Goal: Information Seeking & Learning: Learn about a topic

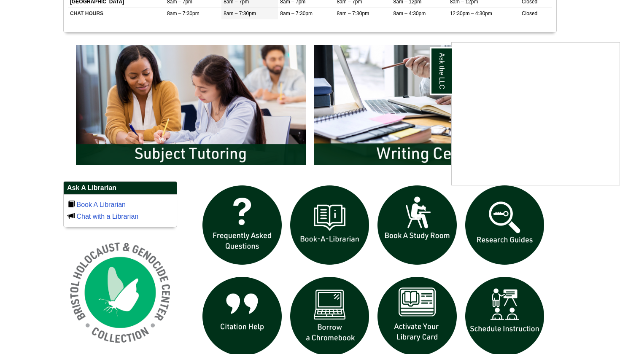
scroll to position [423, 0]
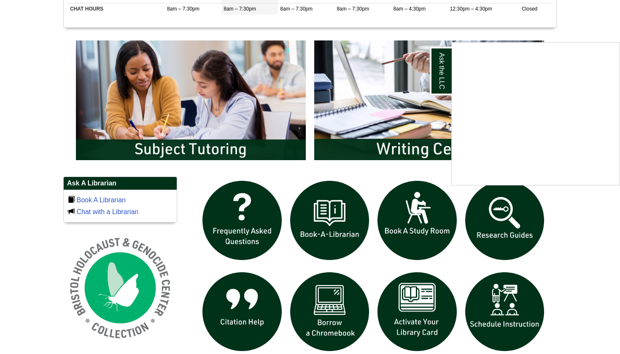
click at [508, 232] on div "Ask the LLC" at bounding box center [310, 177] width 620 height 354
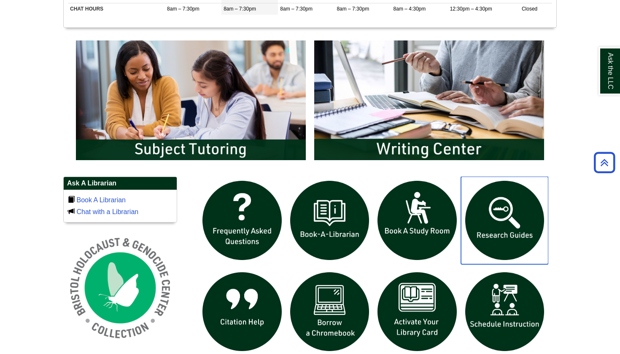
click at [504, 215] on img "slideshow" at bounding box center [505, 221] width 88 height 88
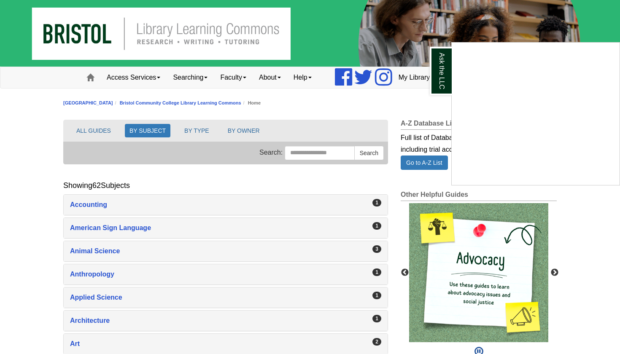
click at [128, 249] on div "Ask the LLC" at bounding box center [310, 177] width 620 height 354
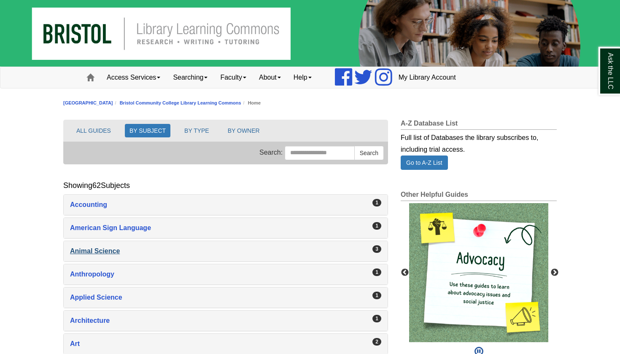
click at [108, 250] on div "Animal Science , 3 guides" at bounding box center [225, 251] width 311 height 12
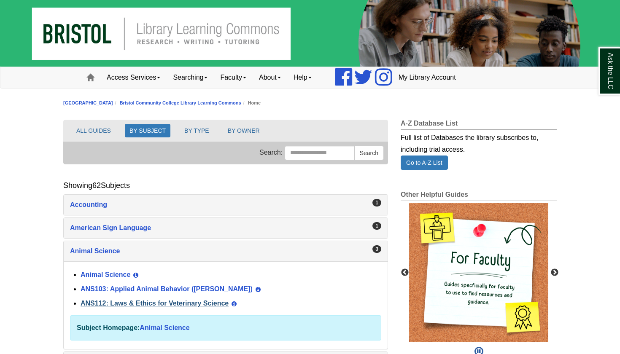
click at [139, 304] on link "ANS112: Laws & Ethics for Veterinary Science" at bounding box center [155, 303] width 148 height 7
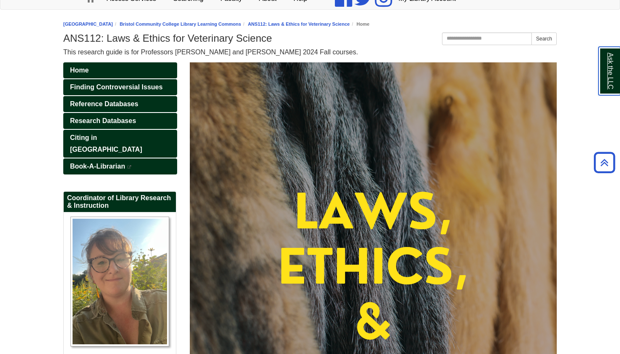
scroll to position [73, 0]
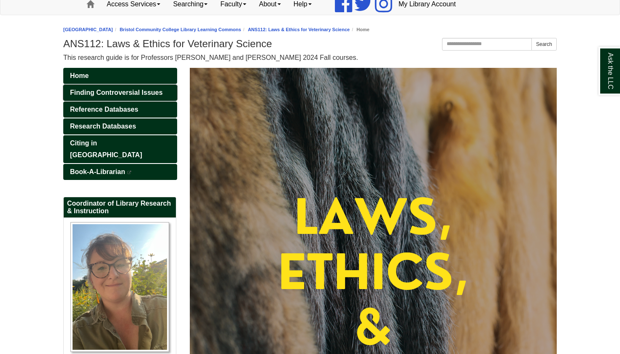
click at [95, 91] on span "Finding Controversial Issues" at bounding box center [116, 92] width 93 height 7
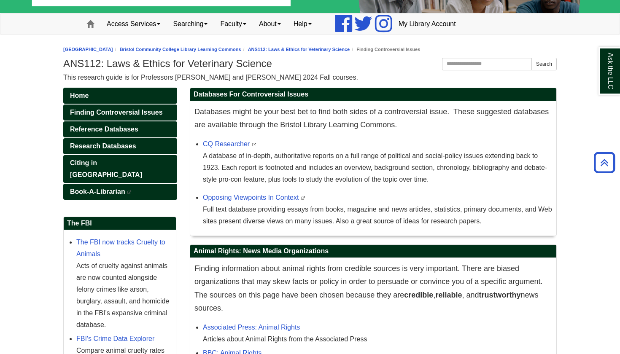
scroll to position [54, 0]
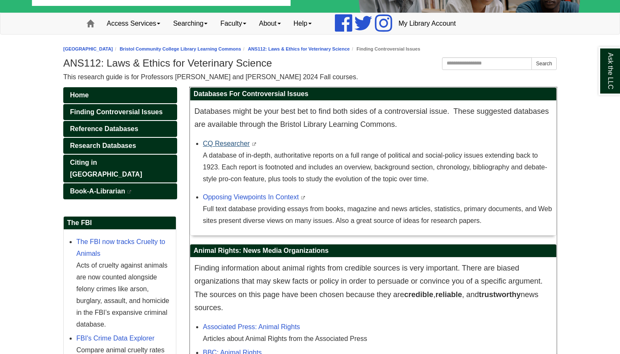
click at [237, 142] on link "CQ Researcher" at bounding box center [226, 143] width 47 height 7
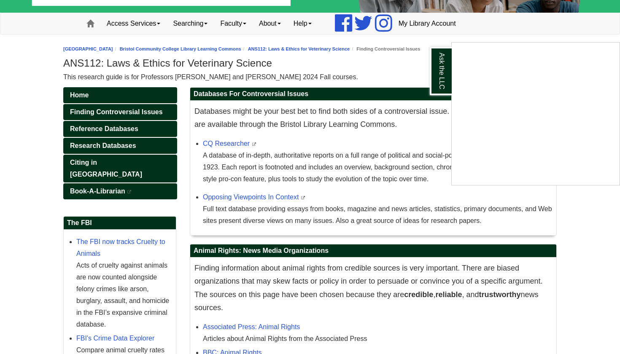
click at [255, 194] on div "Ask the LLC" at bounding box center [310, 177] width 620 height 354
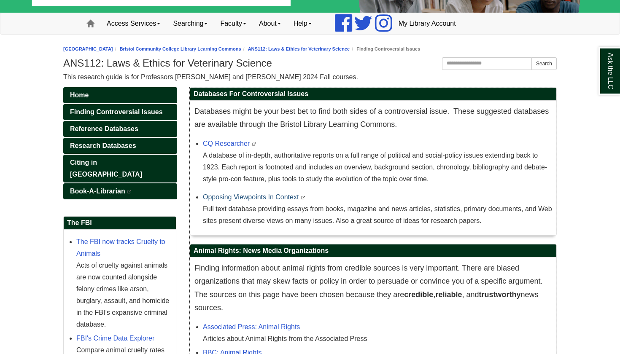
click at [255, 194] on link "Opposing Viewpoints In Context" at bounding box center [251, 197] width 96 height 7
click at [234, 195] on link "Opposing Viewpoints In Context" at bounding box center [251, 197] width 96 height 7
click at [121, 145] on span "Research Databases" at bounding box center [103, 145] width 66 height 7
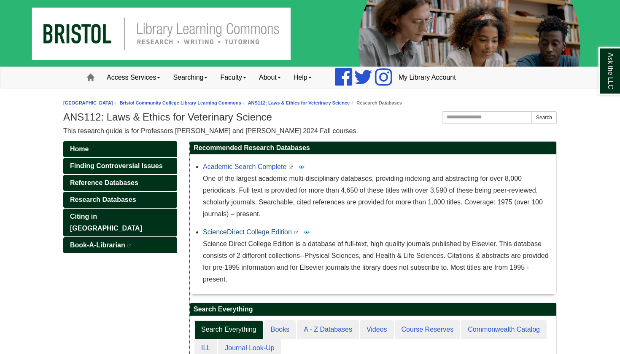
click at [270, 230] on link "ScienceDirect College Edition" at bounding box center [247, 232] width 89 height 7
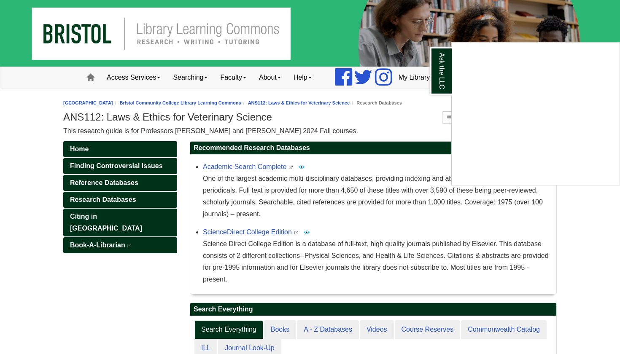
click at [100, 184] on div "Ask the LLC" at bounding box center [310, 177] width 620 height 354
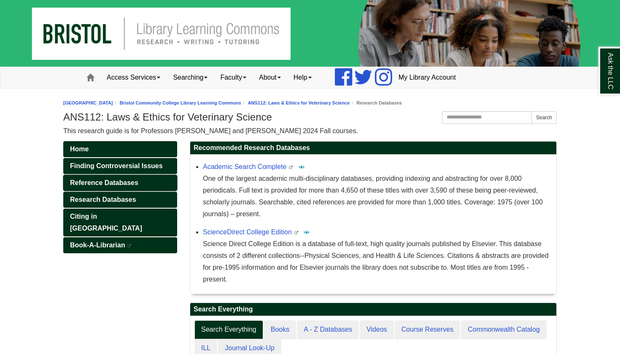
click at [100, 184] on span "Reference Databases" at bounding box center [104, 182] width 68 height 7
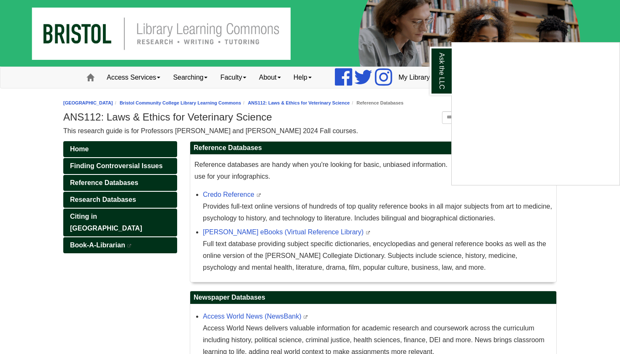
click at [238, 232] on div "Ask the LLC" at bounding box center [310, 177] width 620 height 354
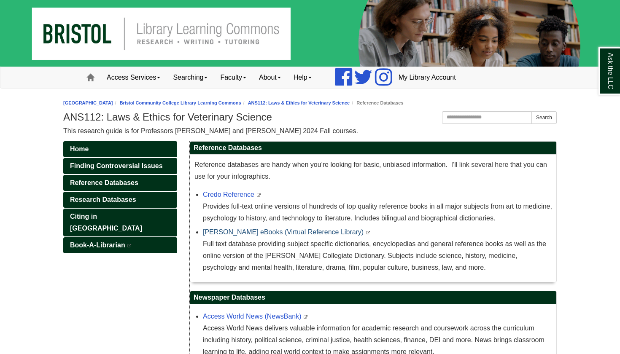
click at [241, 232] on link "Gale eBooks (Virtual Reference Library)" at bounding box center [283, 232] width 161 height 7
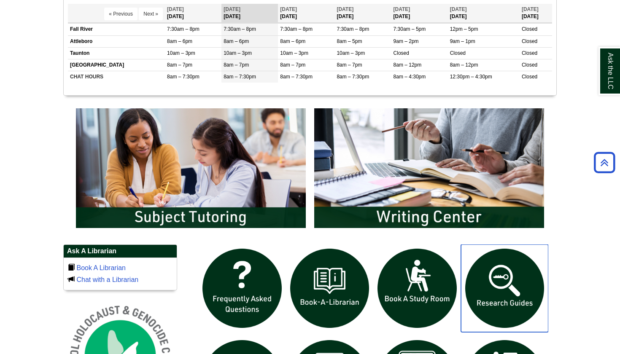
scroll to position [355, 0]
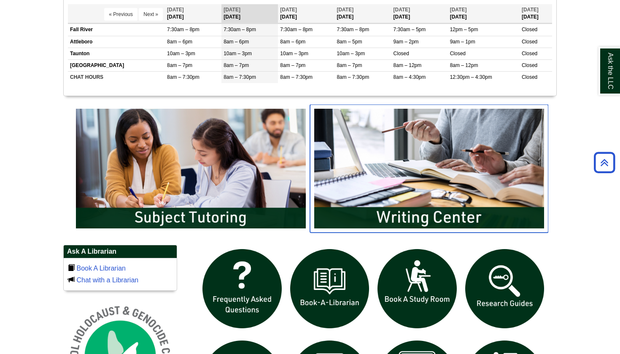
click at [488, 167] on img "slideshow" at bounding box center [429, 169] width 238 height 128
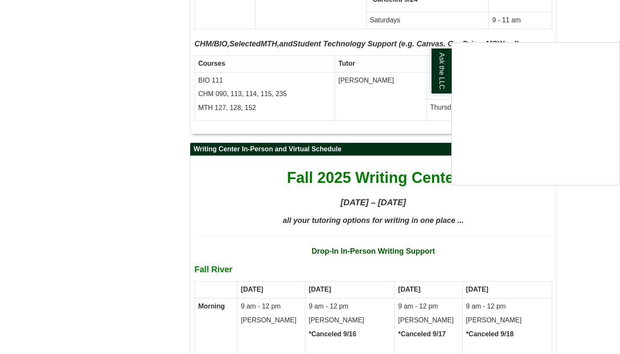
scroll to position [3842, 0]
